Goal: Task Accomplishment & Management: Complete application form

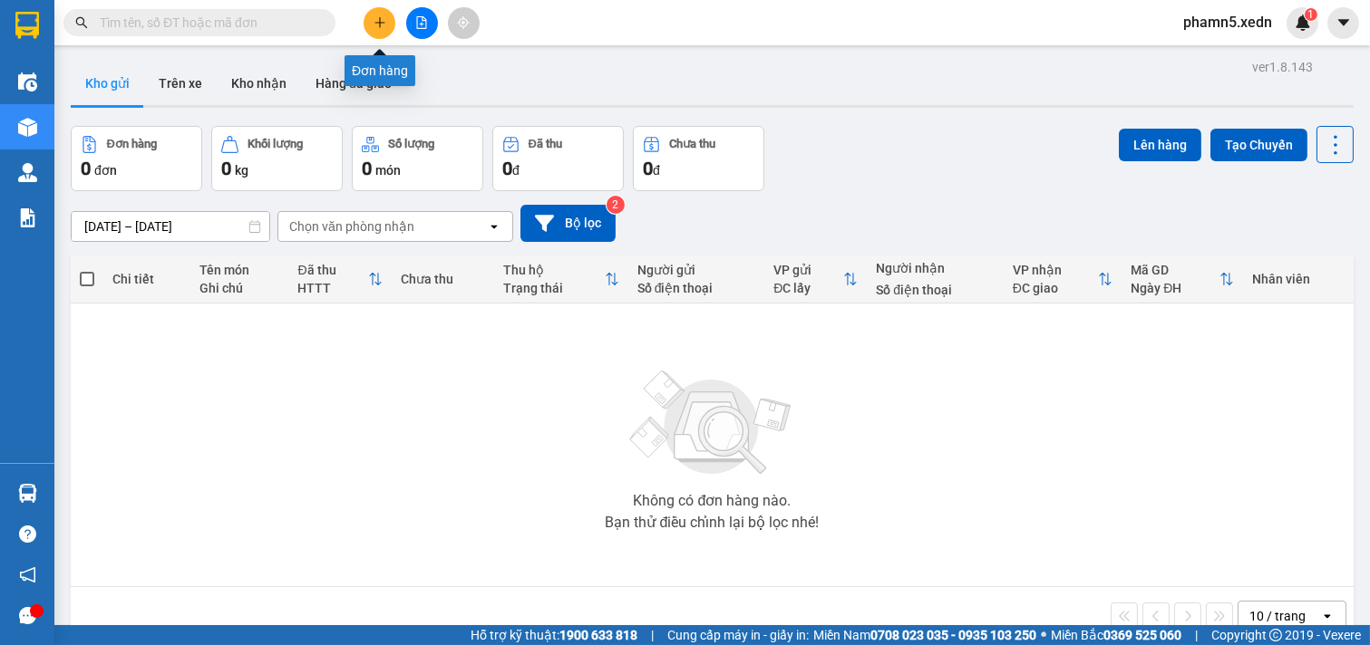
click at [379, 21] on icon "plus" at bounding box center [379, 22] width 1 height 10
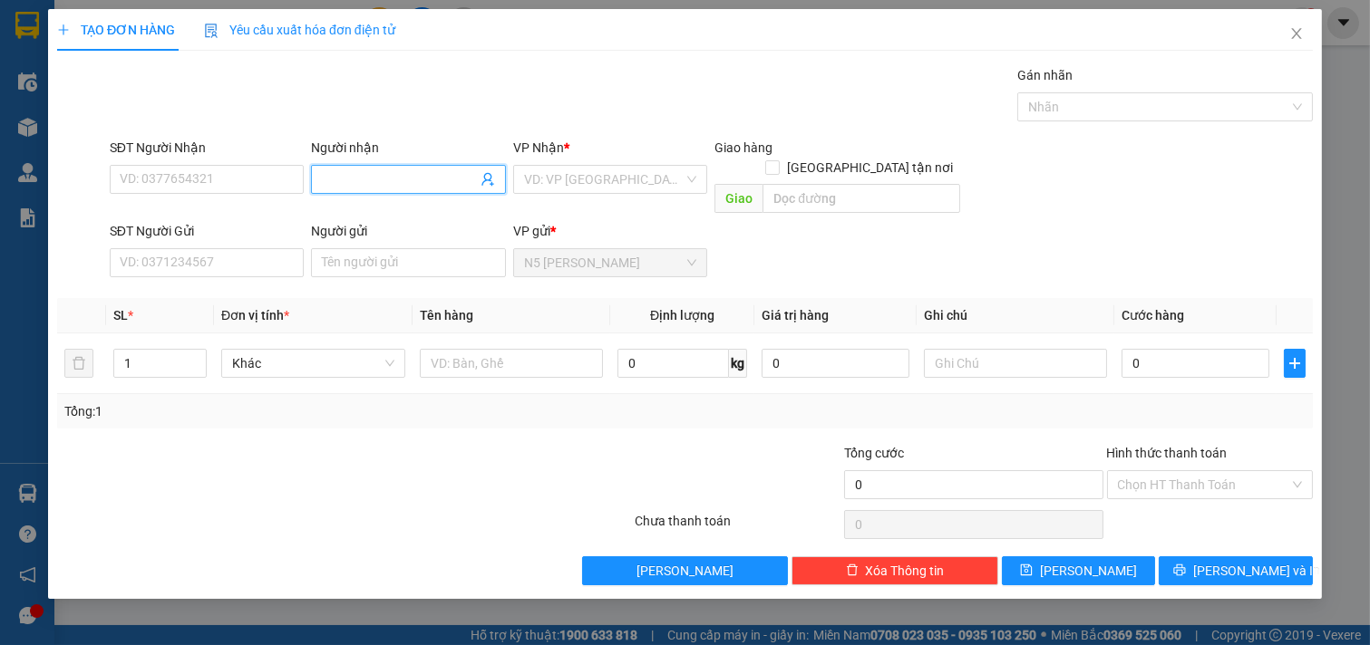
click at [363, 176] on input "Người nhận" at bounding box center [399, 180] width 155 height 20
type input "KU LÂM"
click at [393, 216] on div "KU LÂM THỊT DÊ - 0947874490" at bounding box center [409, 216] width 175 height 20
type input "0947874490"
type input "KU LÂM THỊT DÊ"
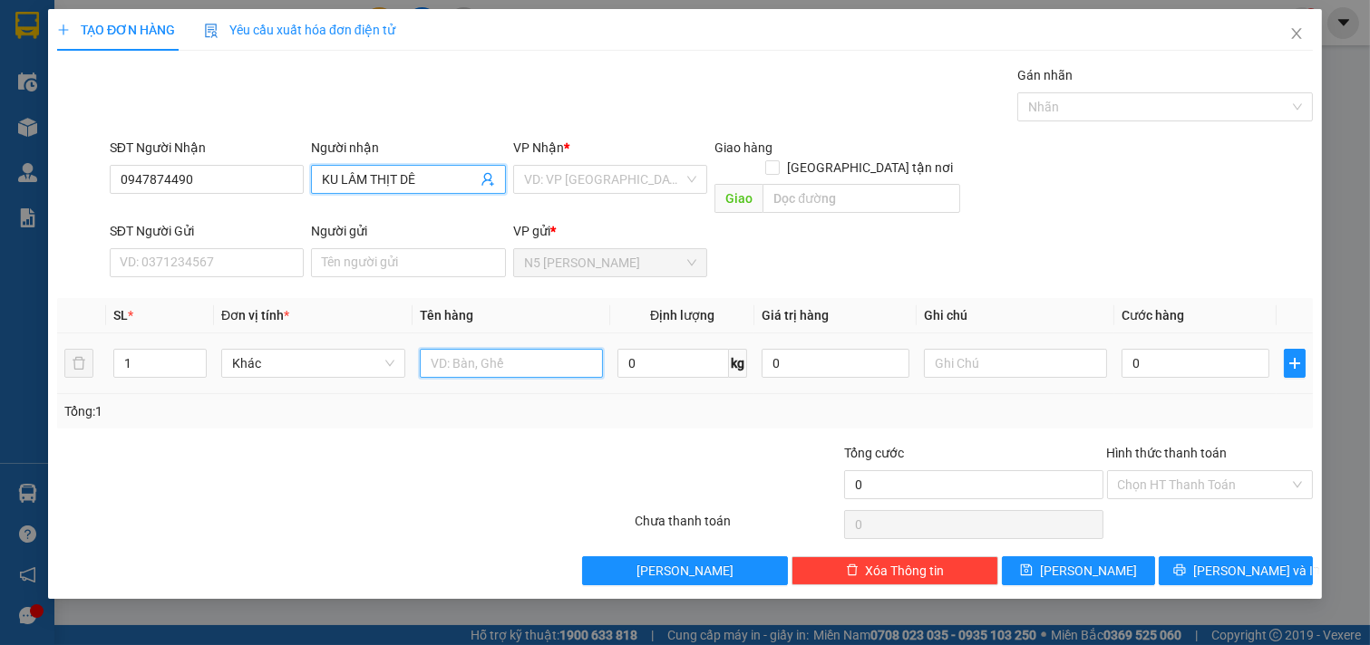
click at [450, 349] on input "text" at bounding box center [512, 363] width 184 height 29
type input "1 XỐP"
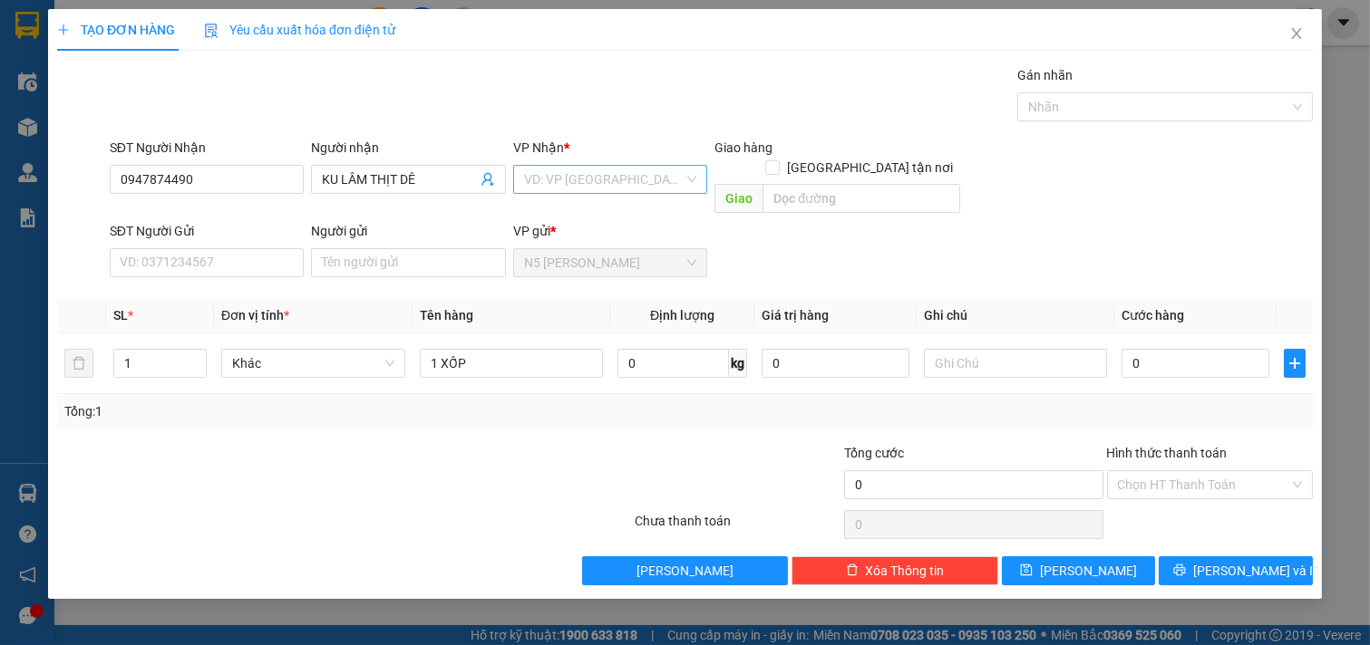
click at [680, 174] on input "search" at bounding box center [604, 179] width 160 height 27
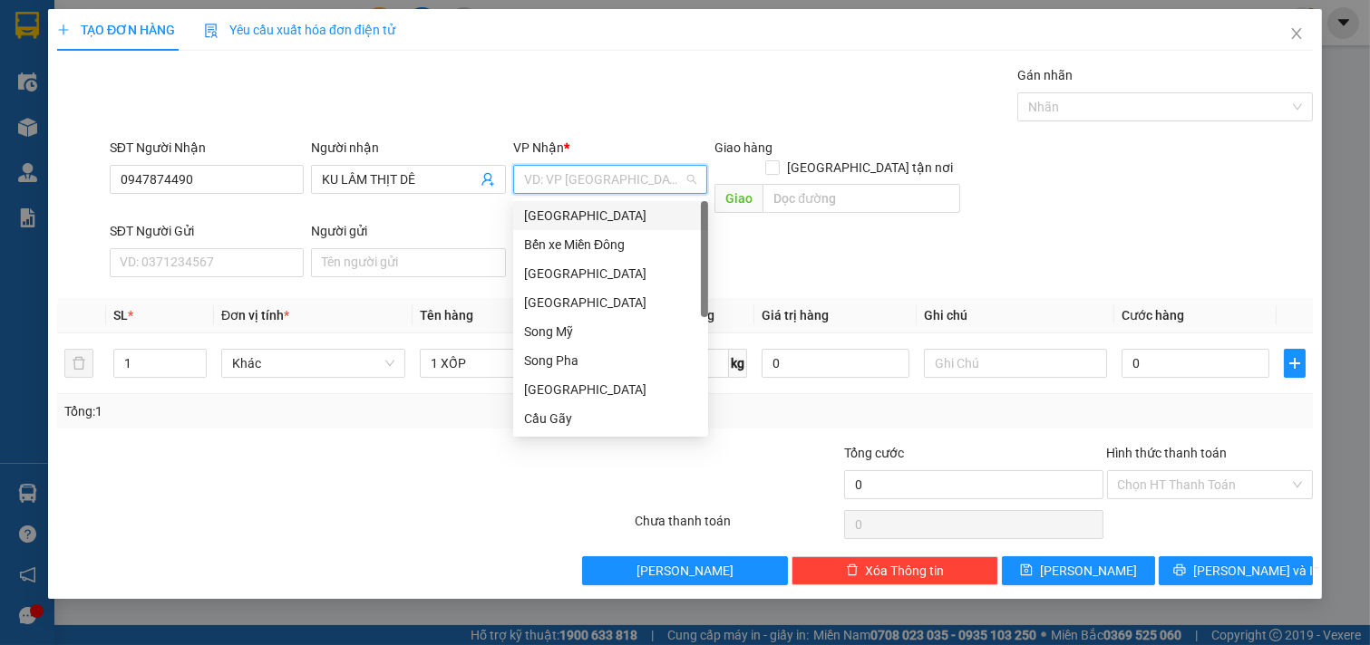
click at [603, 215] on div "[GEOGRAPHIC_DATA]" at bounding box center [610, 216] width 173 height 20
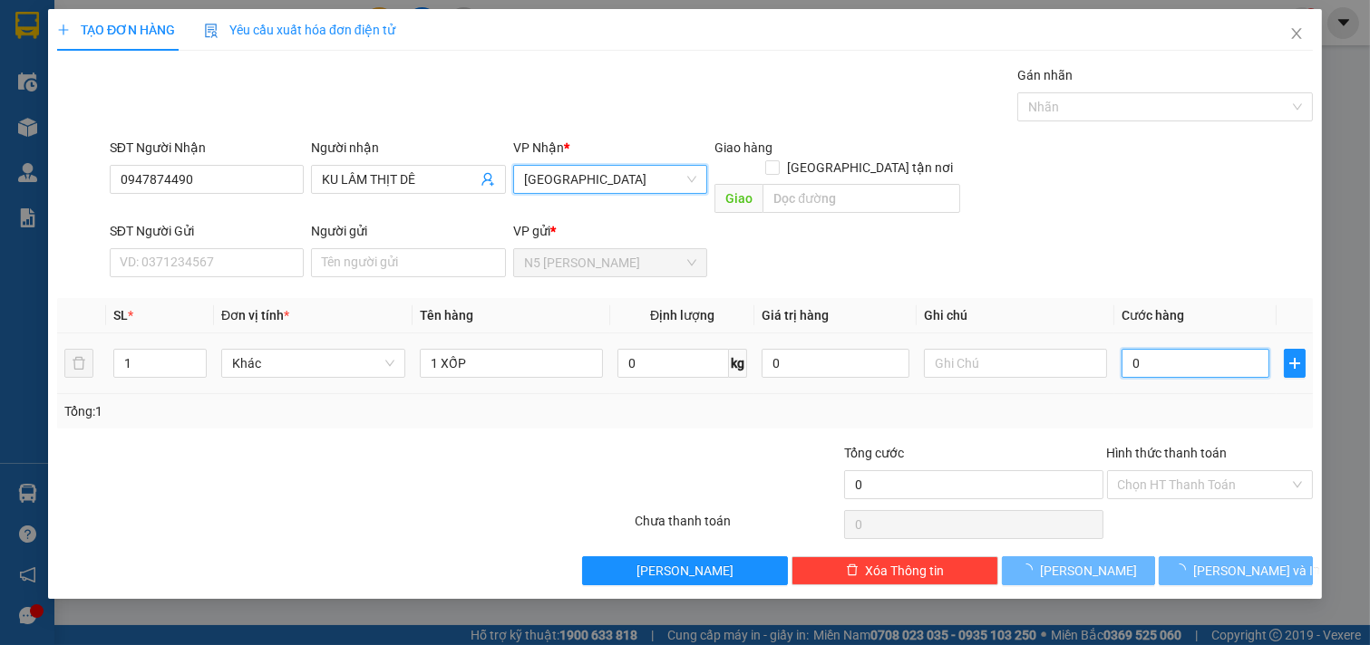
click at [1197, 349] on input "0" at bounding box center [1195, 363] width 148 height 29
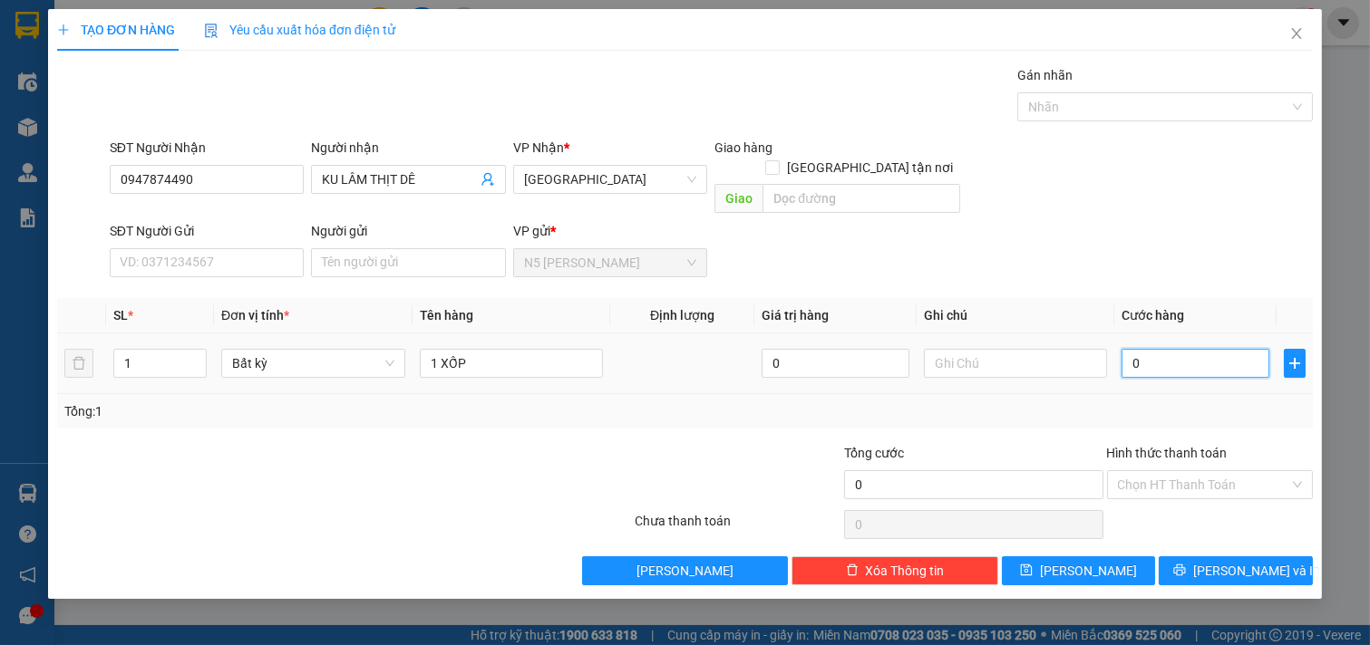
type input "1"
type input "14"
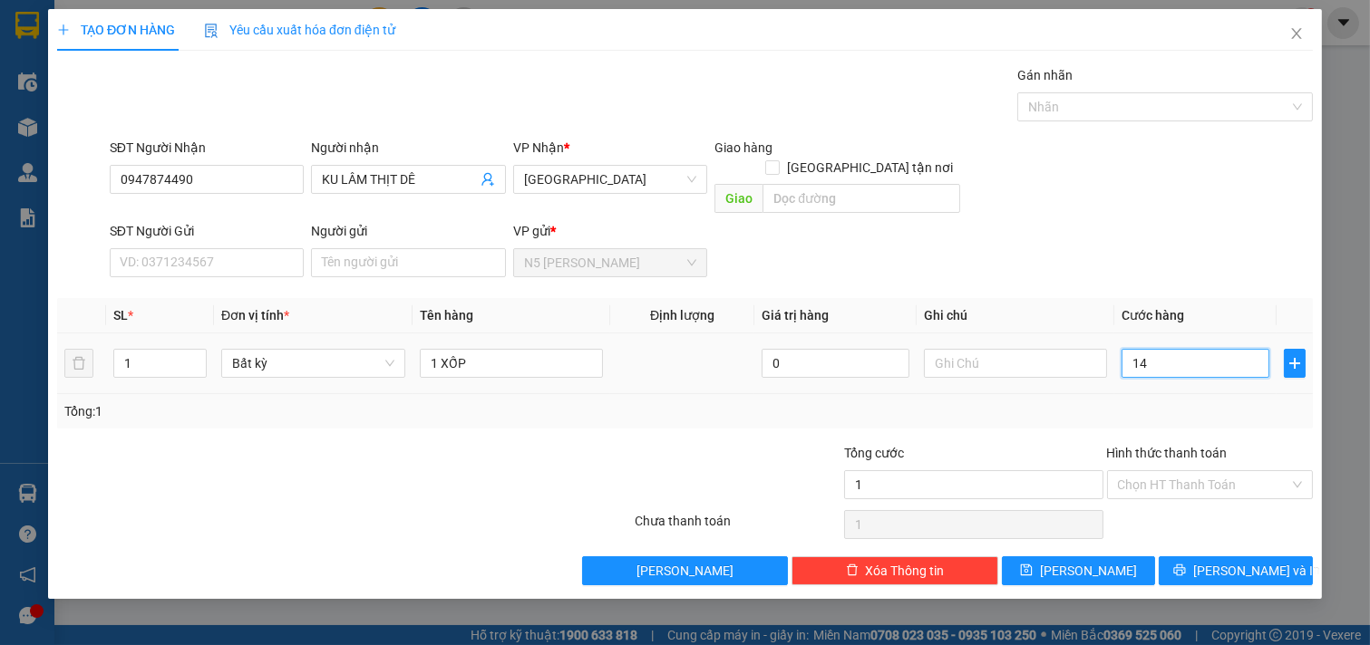
type input "14"
type input "140"
click at [1233, 471] on input "Hình thức thanh toán" at bounding box center [1204, 484] width 172 height 27
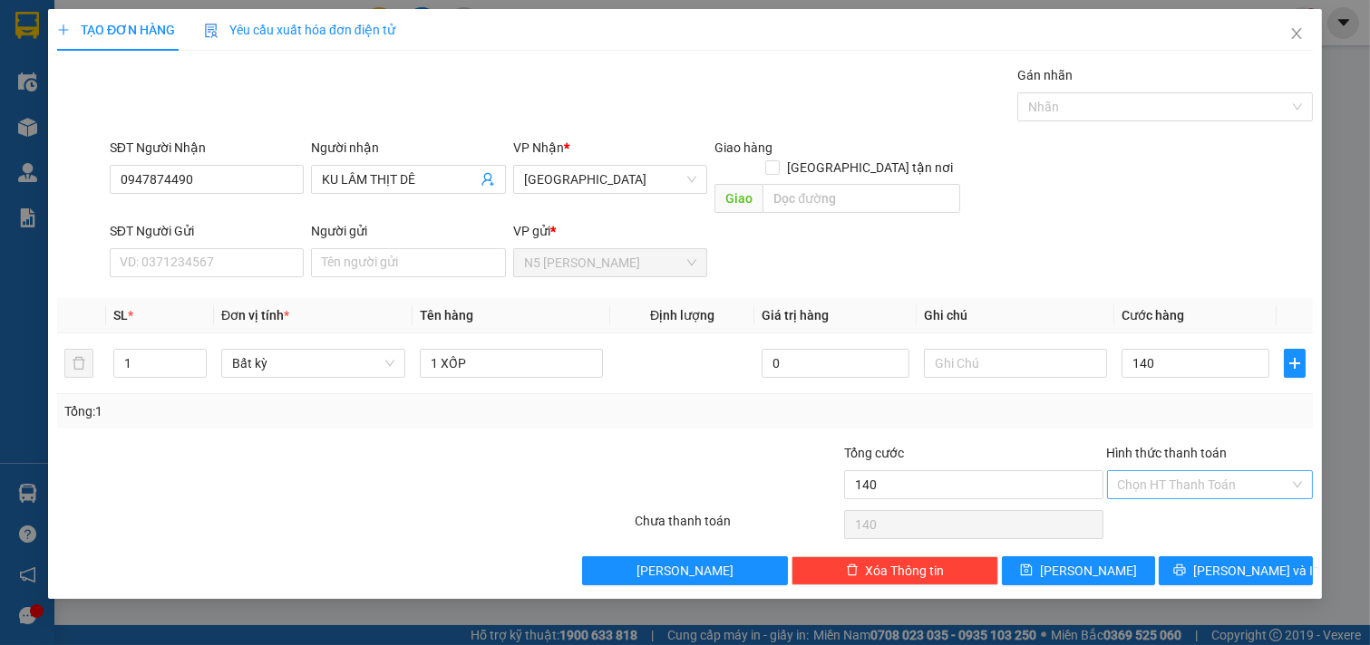
type input "140.000"
click at [1183, 504] on div "Tại văn phòng" at bounding box center [1210, 501] width 185 height 20
type input "0"
click at [1186, 565] on icon "printer" at bounding box center [1180, 571] width 12 height 12
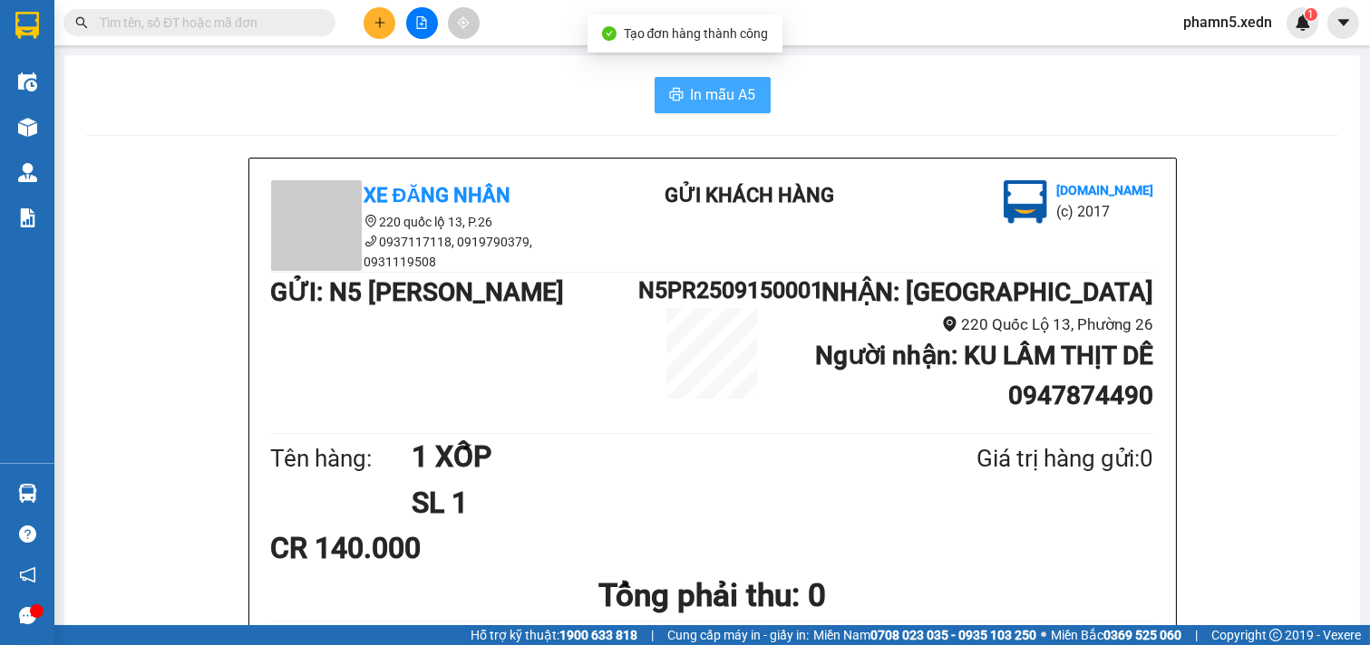
click at [722, 98] on span "In mẫu A5" at bounding box center [723, 94] width 65 height 23
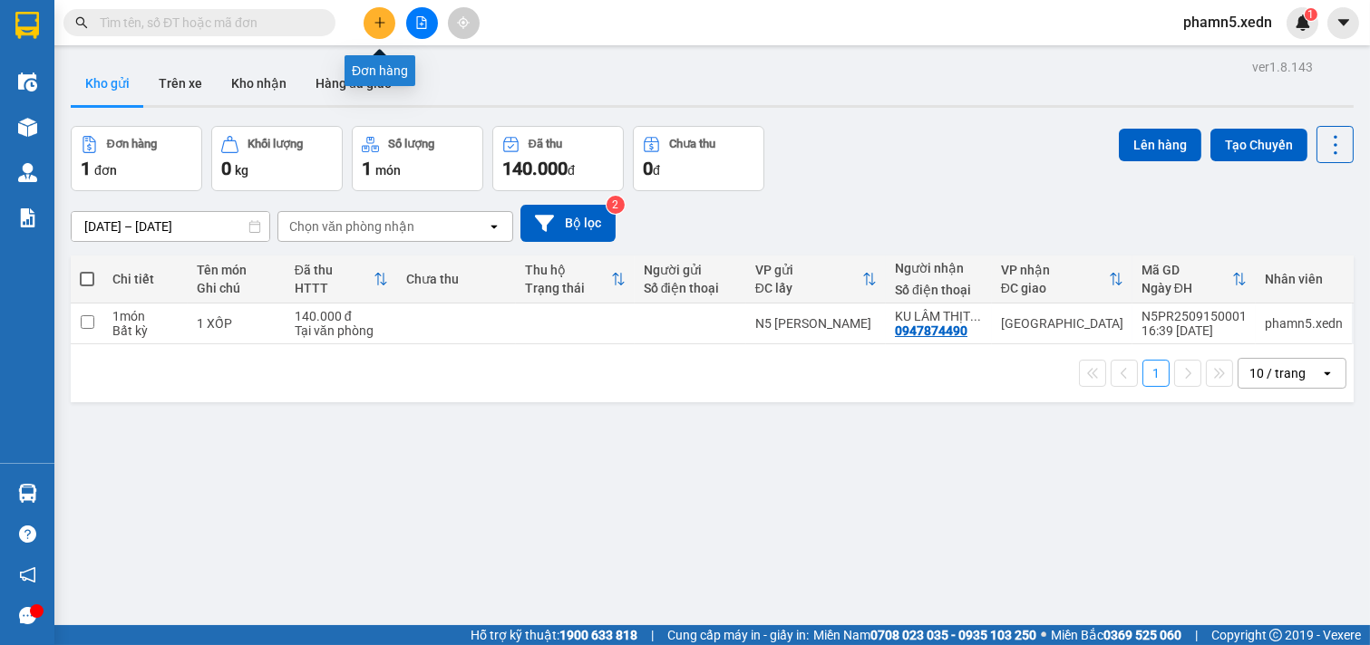
click at [373, 24] on icon "plus" at bounding box center [379, 22] width 13 height 13
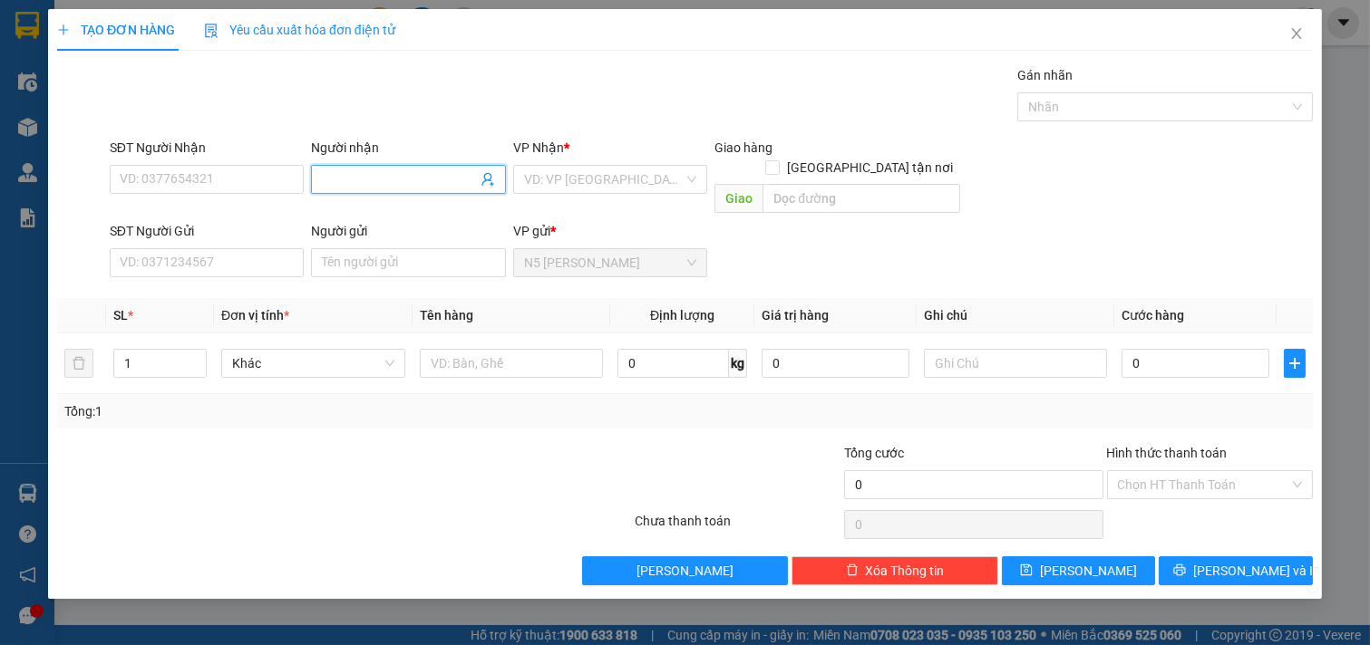
click at [350, 176] on input "Người nhận" at bounding box center [399, 180] width 155 height 20
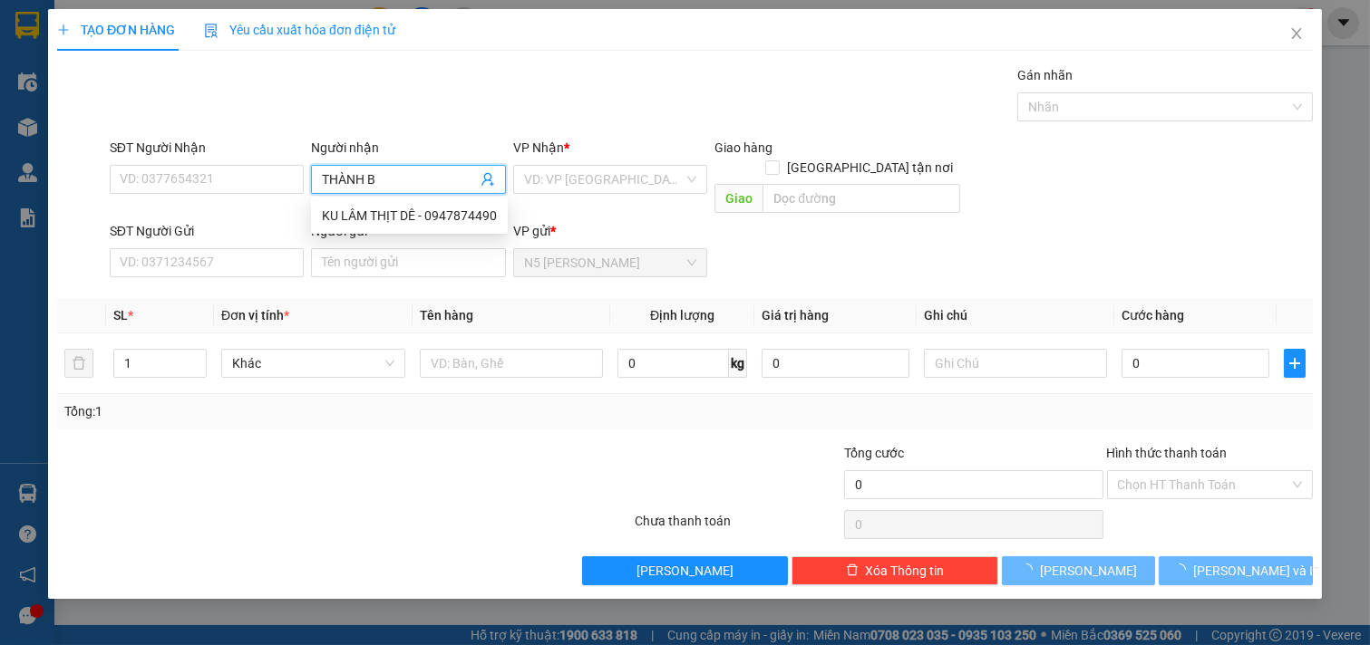
type input "THÀNH BA"
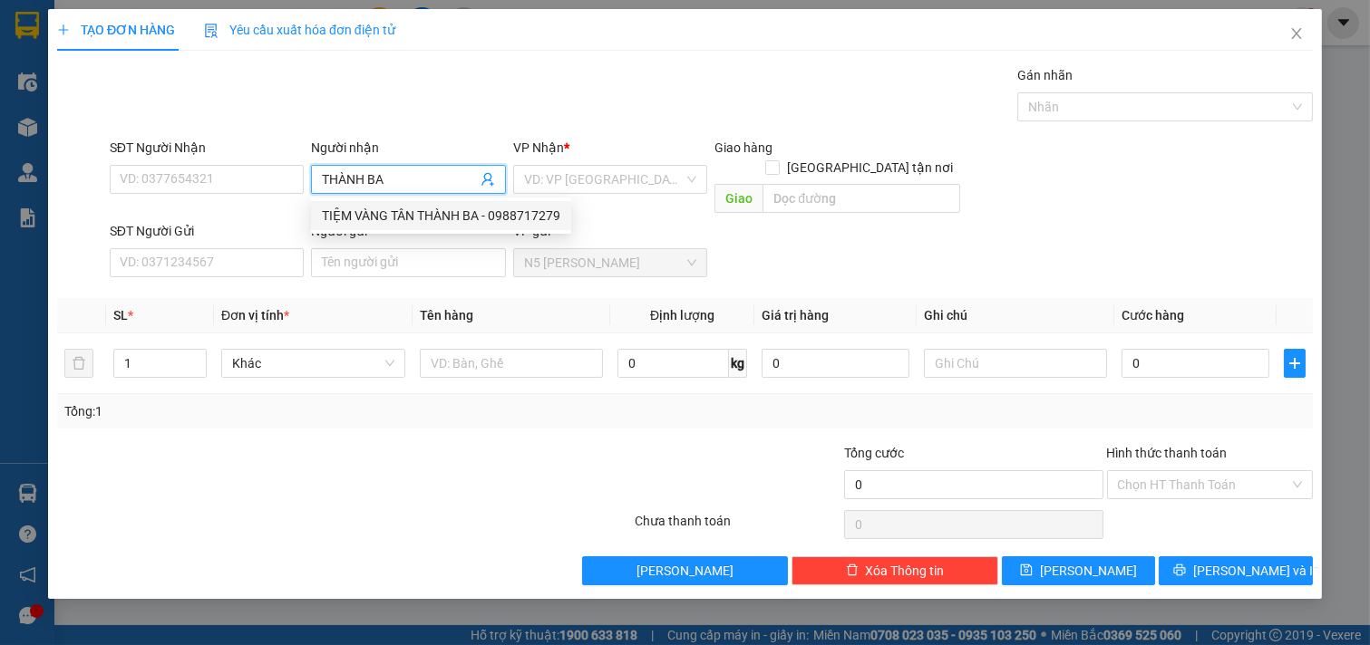
click at [406, 224] on div "TIỆM VÀNG TÂN THÀNH BA - 0988717279" at bounding box center [441, 216] width 238 height 20
type input "0988717279"
click at [313, 177] on span "TIỆM VÀNG TÂN THÀNH BA" at bounding box center [408, 179] width 195 height 29
click at [318, 179] on span "TIỆM VÀNG TÂN THÀNH BA" at bounding box center [408, 179] width 195 height 29
click at [313, 176] on span "TIỆM VÀNG TÂN THÀNH BA" at bounding box center [408, 179] width 195 height 29
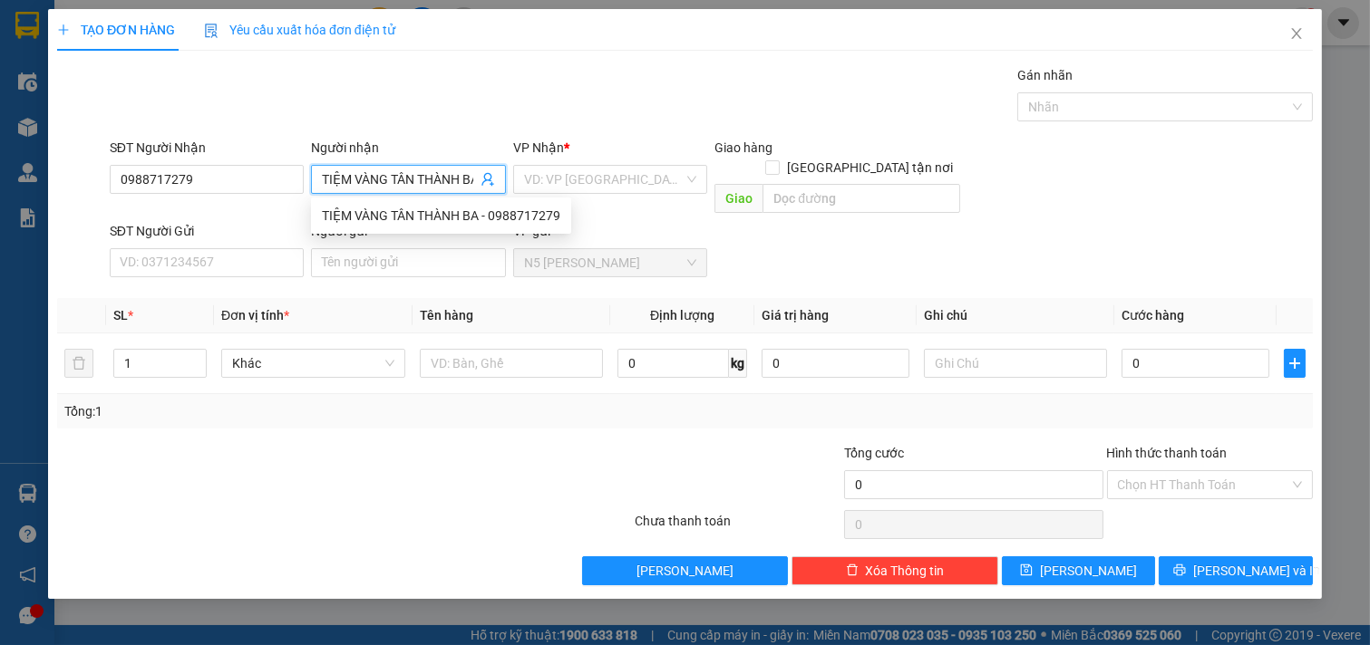
click at [317, 173] on span "TIỆM VÀNG TÂN THÀNH BA" at bounding box center [408, 179] width 195 height 29
click at [322, 174] on input "TIỆM VÀNG TÂN THÀNH BA" at bounding box center [399, 180] width 155 height 20
type input "A"
click at [383, 179] on input "THÀNH BANH TRÁNG" at bounding box center [399, 180] width 155 height 20
type input "THÀNH BÁNH TRÁNG"
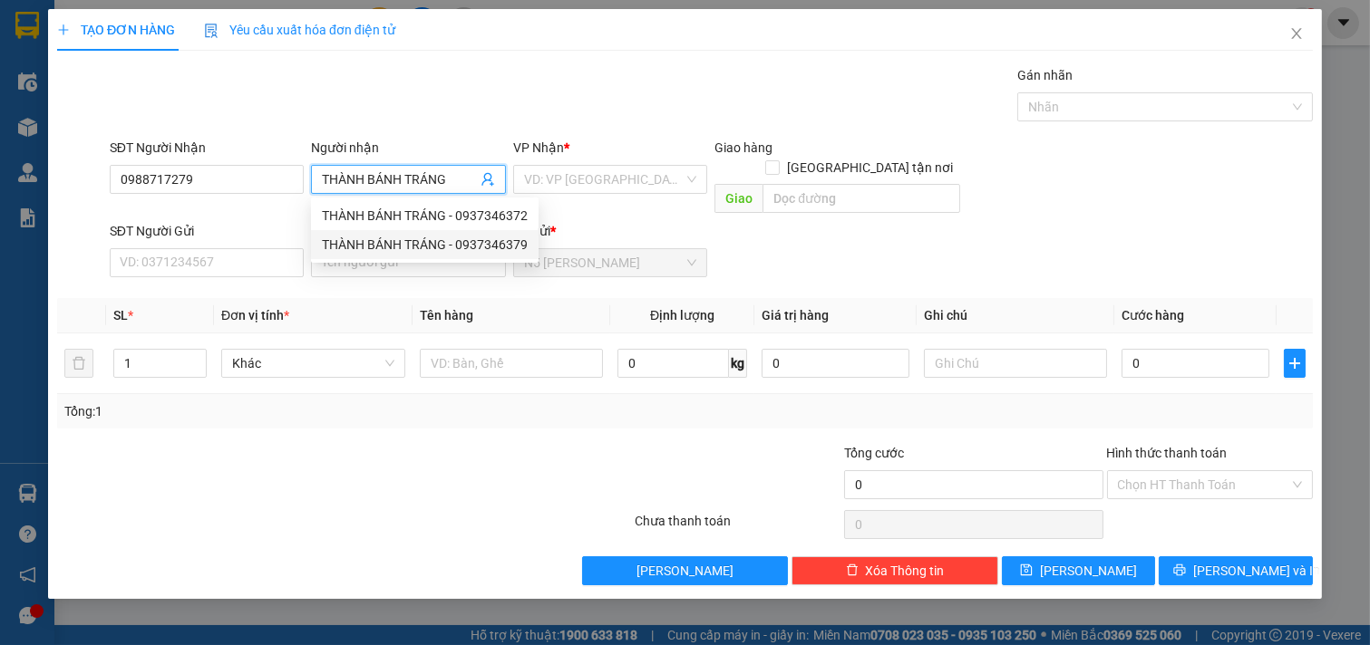
click at [419, 245] on div "THÀNH BÁNH TRÁNG - 0937346379" at bounding box center [425, 245] width 206 height 20
type input "0937346379"
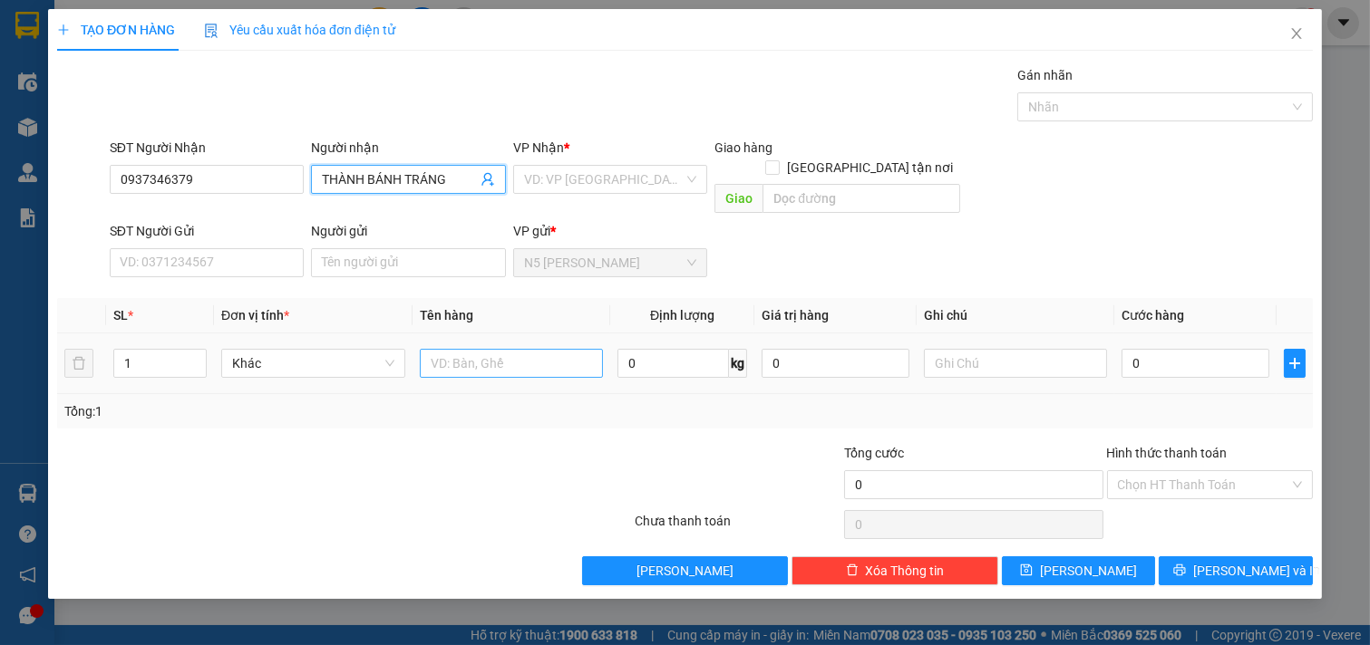
type input "THÀNH BÁNH TRÁNG"
click at [453, 349] on input "text" at bounding box center [512, 363] width 184 height 29
type input "1 THÙNG BÁNH TRÁNG"
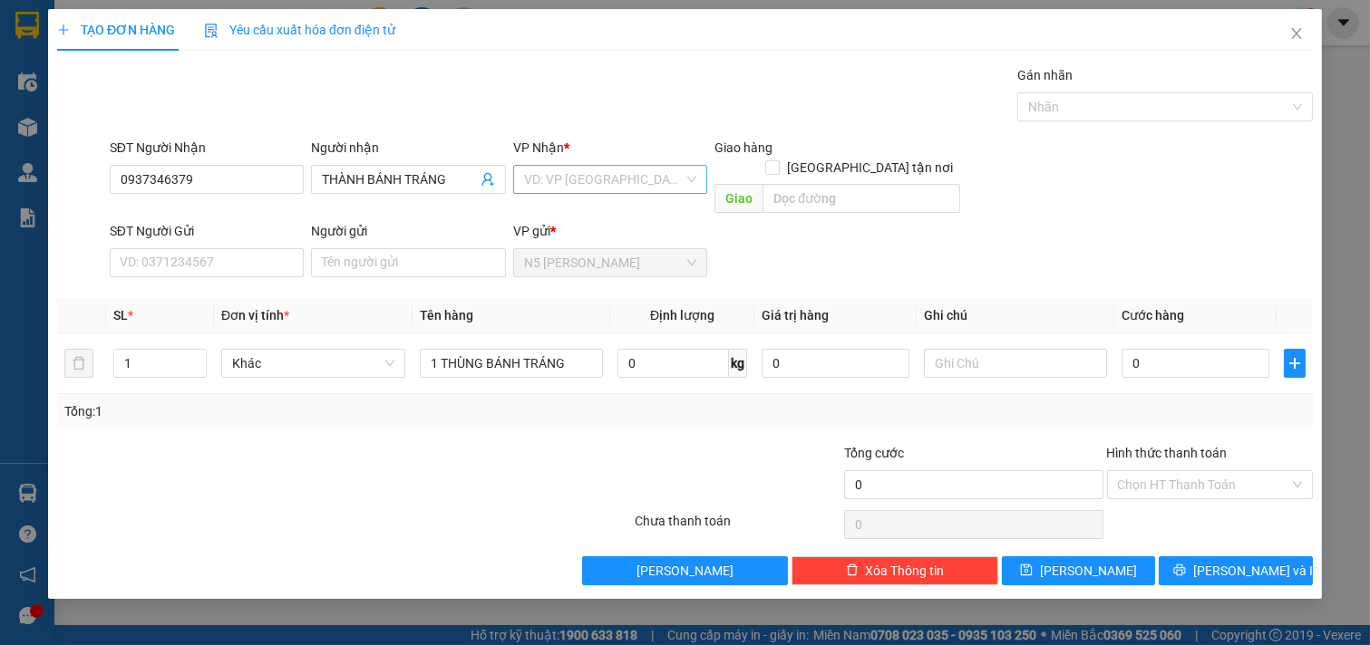
click at [640, 174] on input "search" at bounding box center [604, 179] width 160 height 27
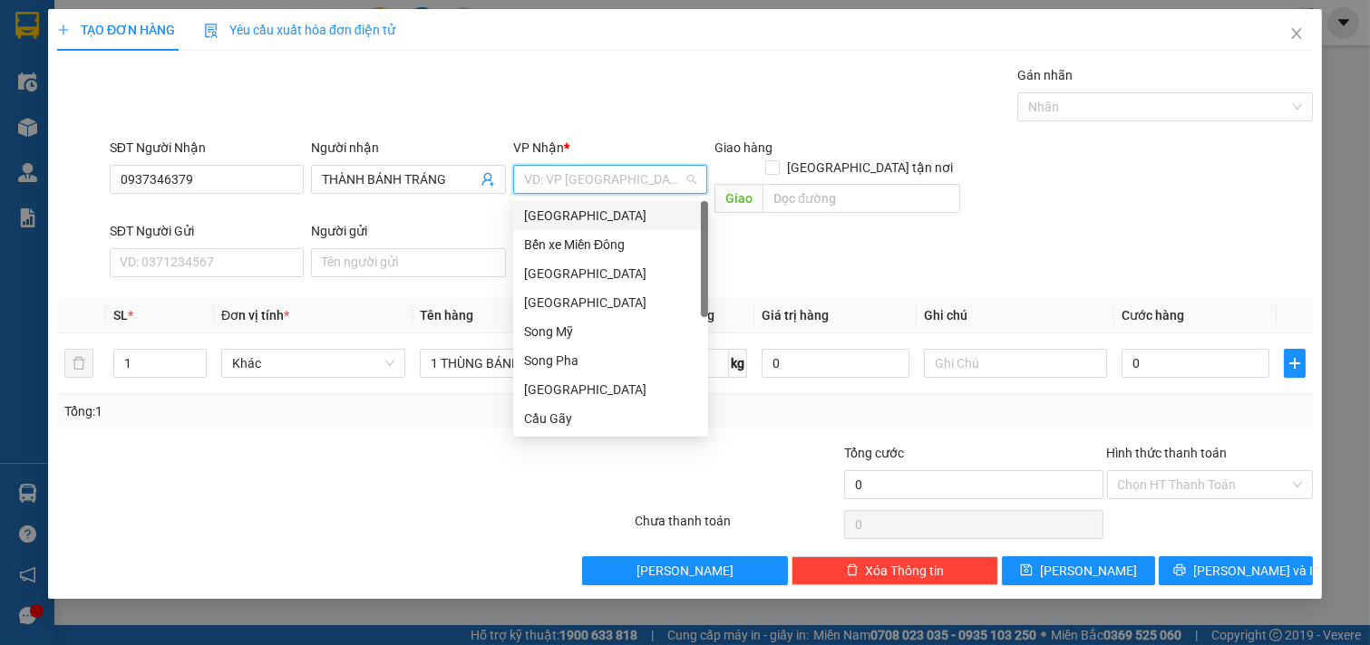
click at [630, 213] on div "[GEOGRAPHIC_DATA]" at bounding box center [610, 216] width 173 height 20
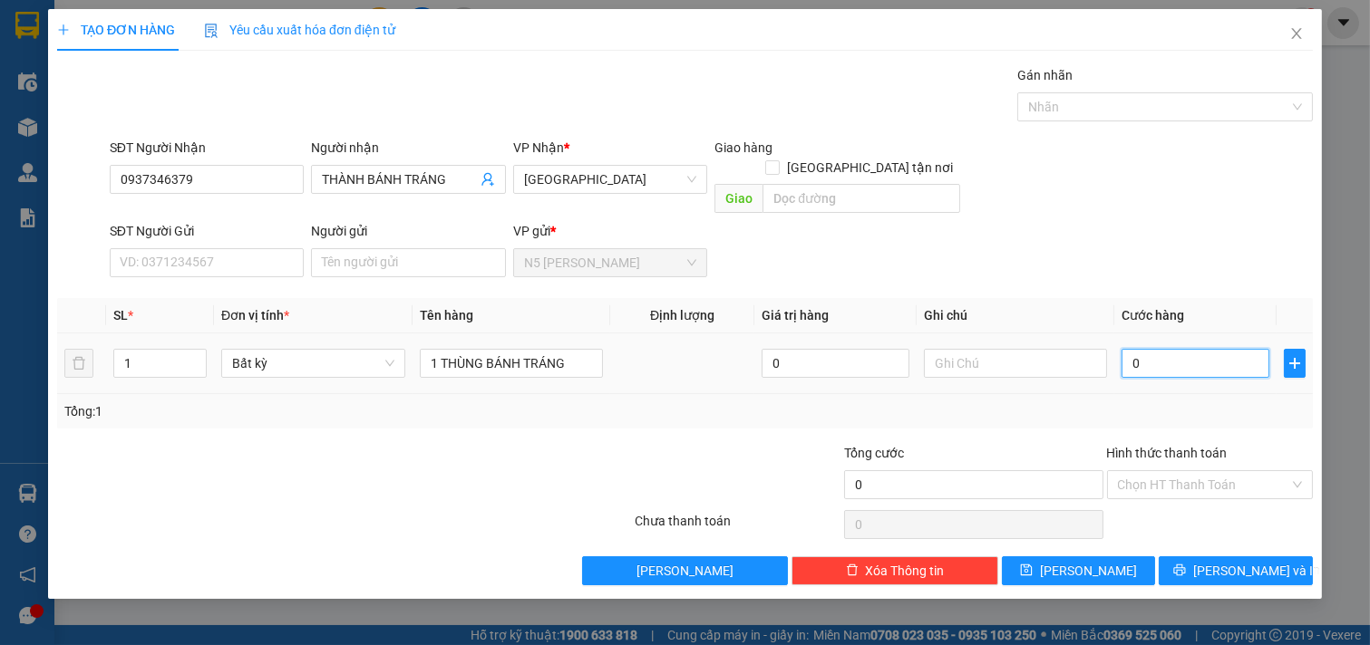
click at [1171, 349] on input "0" at bounding box center [1195, 363] width 148 height 29
type input "8"
type input "80"
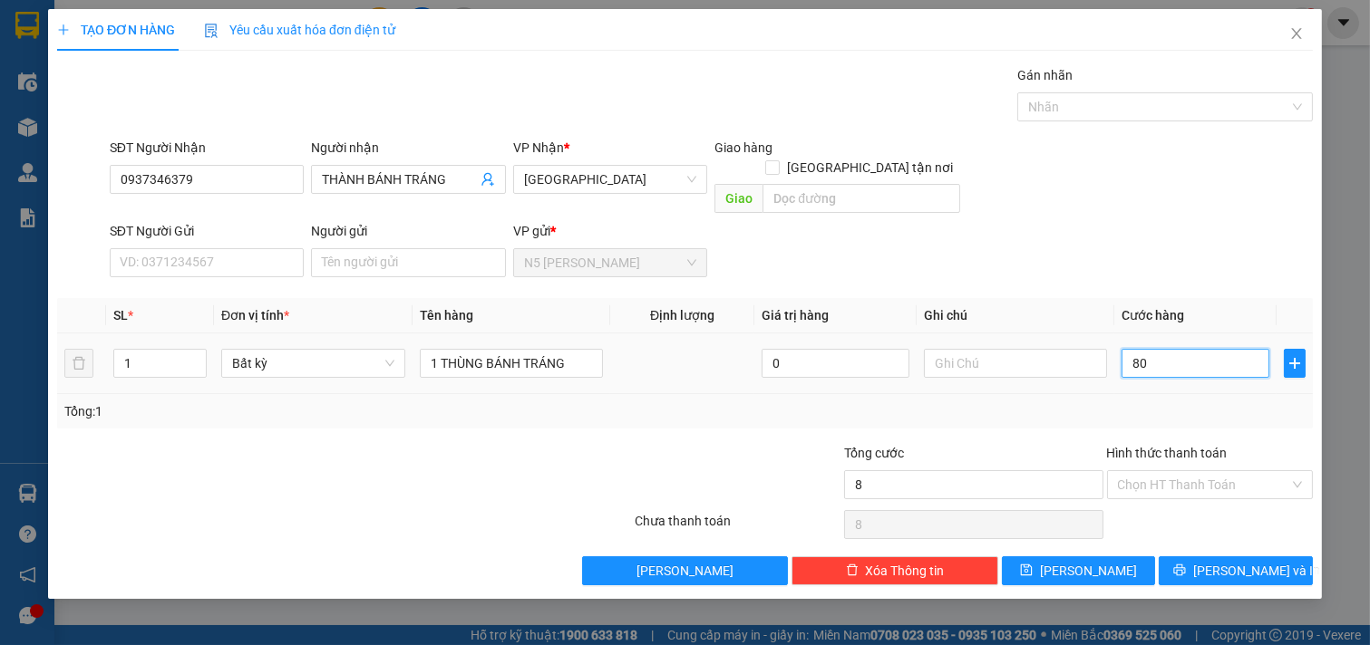
type input "80"
click at [1179, 471] on input "Hình thức thanh toán" at bounding box center [1204, 484] width 172 height 27
type input "80.000"
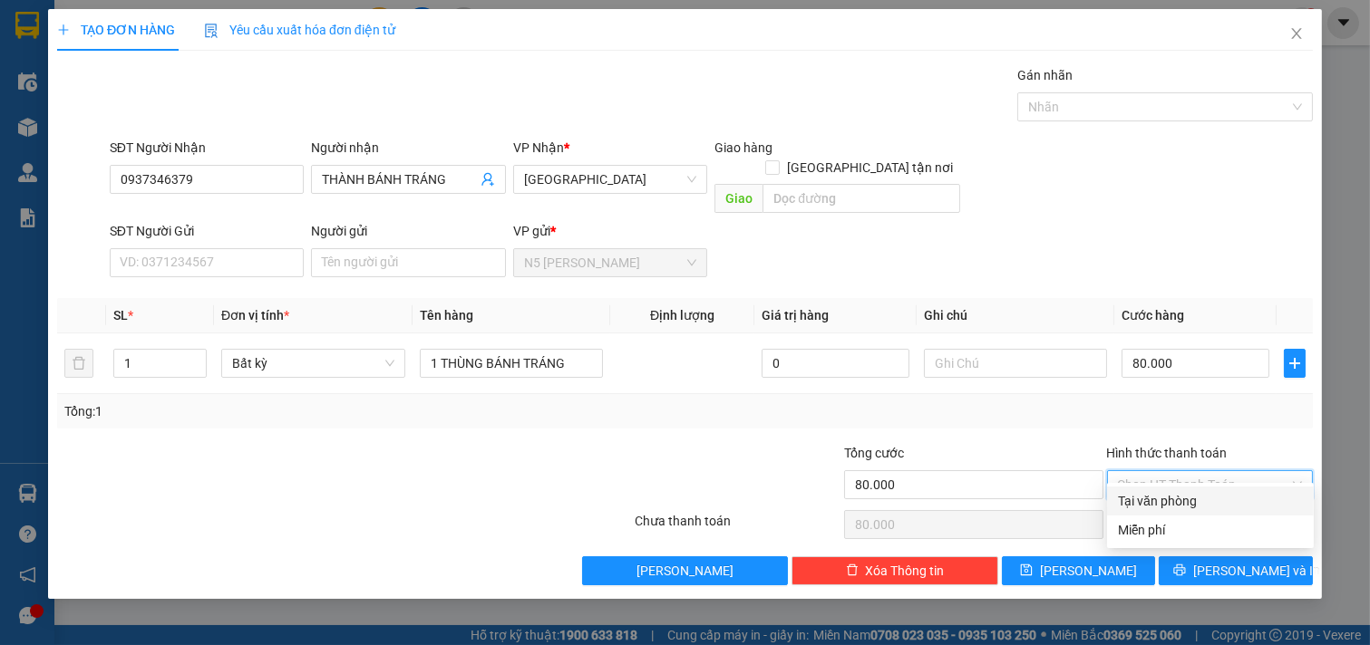
click at [1178, 495] on div "Tại văn phòng" at bounding box center [1210, 501] width 185 height 20
type input "0"
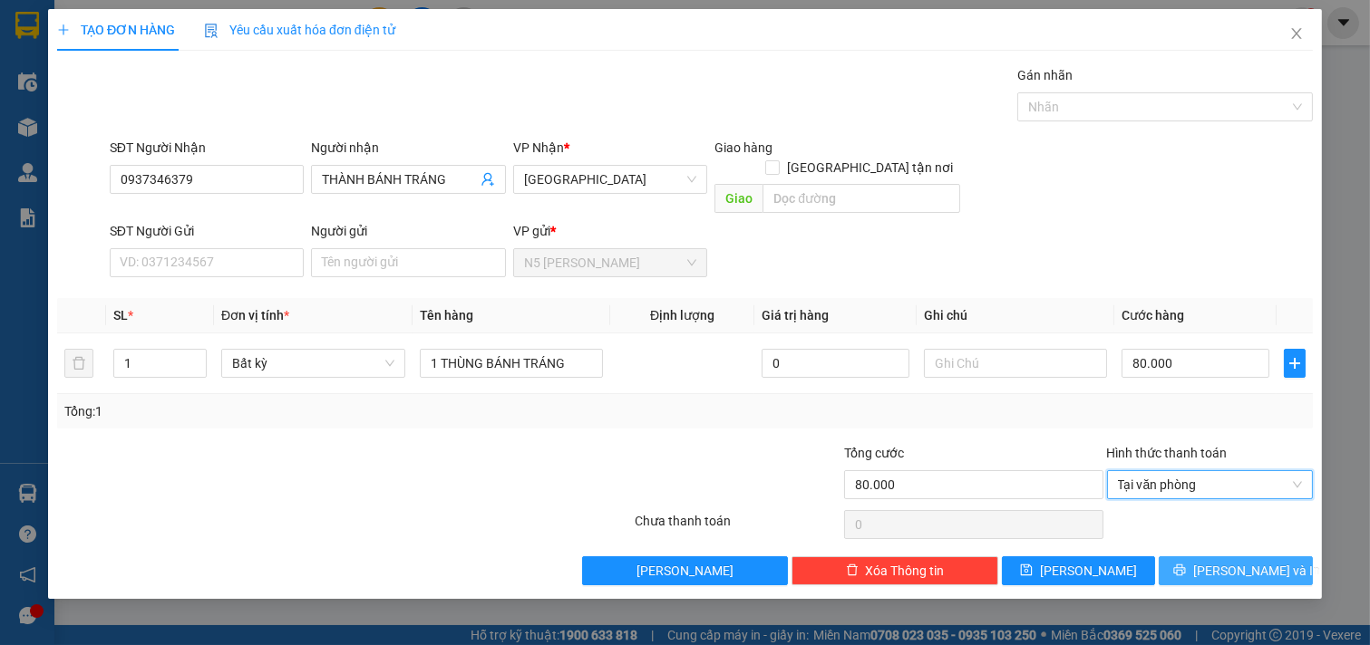
click at [1216, 557] on button "[PERSON_NAME] và In" at bounding box center [1235, 571] width 154 height 29
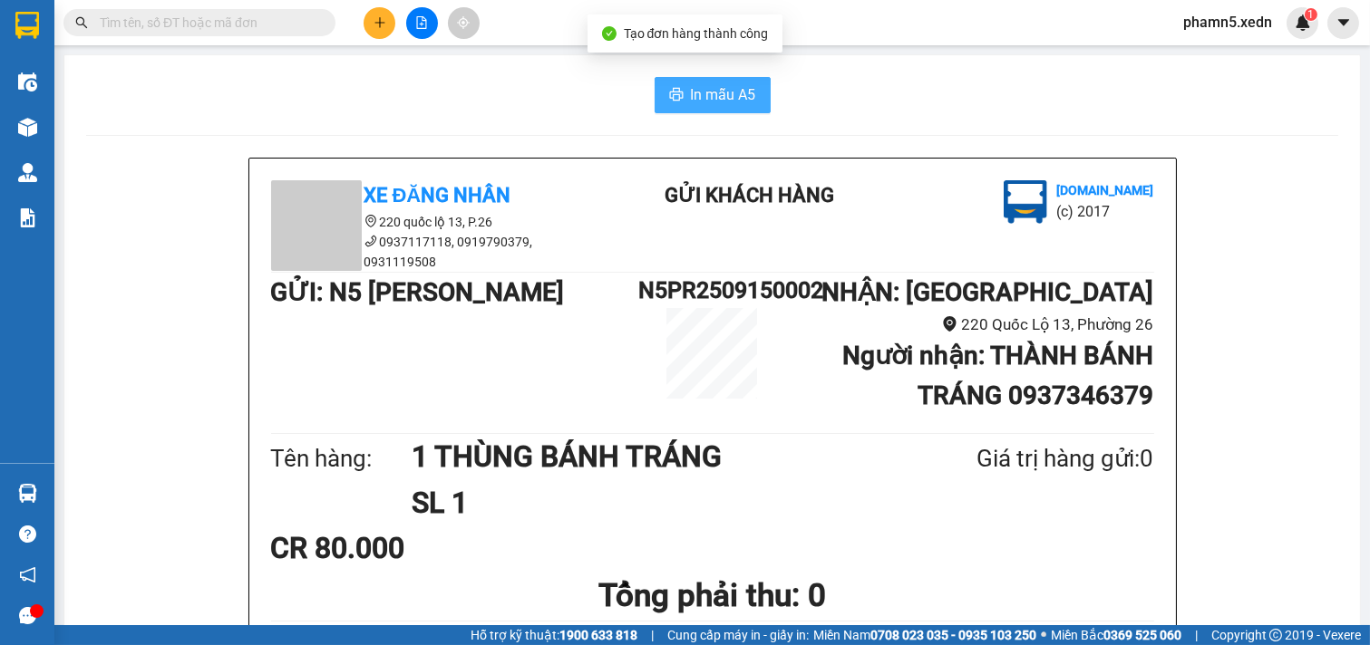
click at [691, 92] on span "In mẫu A5" at bounding box center [723, 94] width 65 height 23
